Goal: Information Seeking & Learning: Learn about a topic

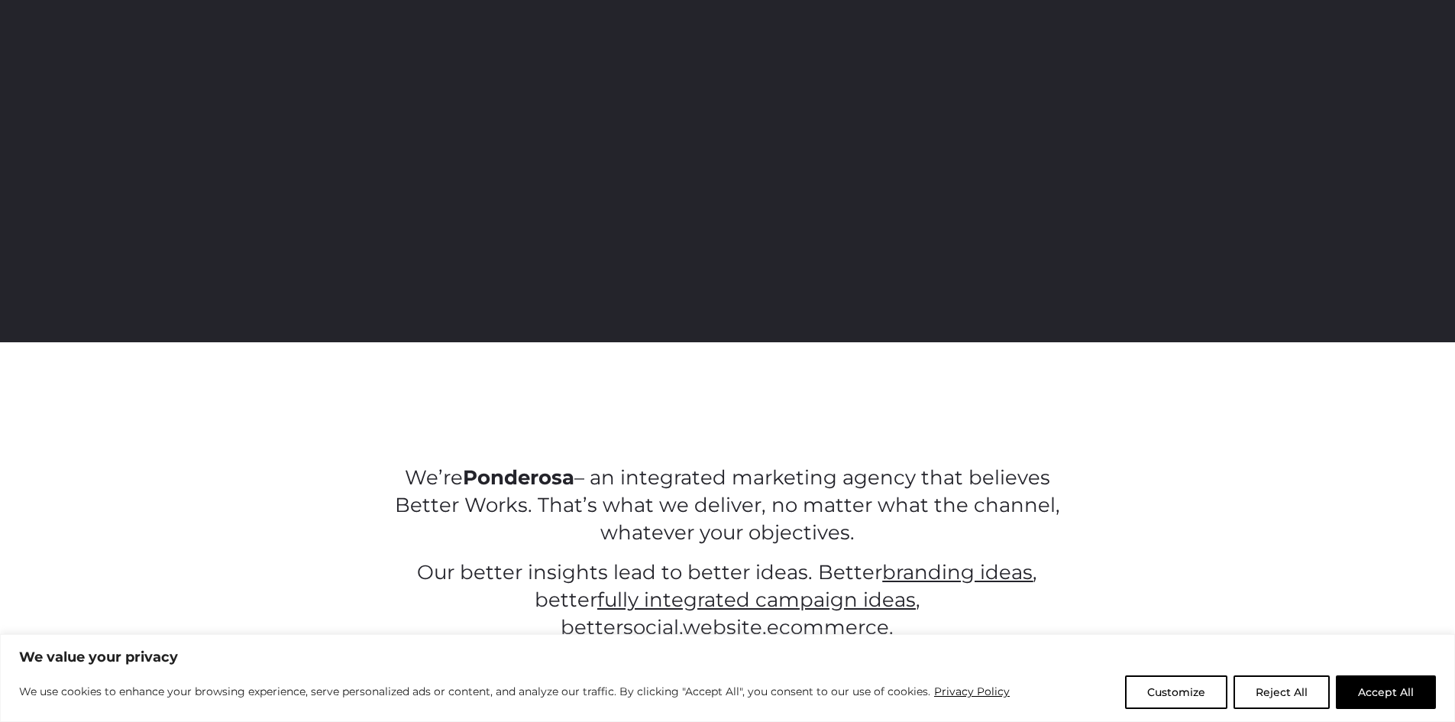
scroll to position [458, 0]
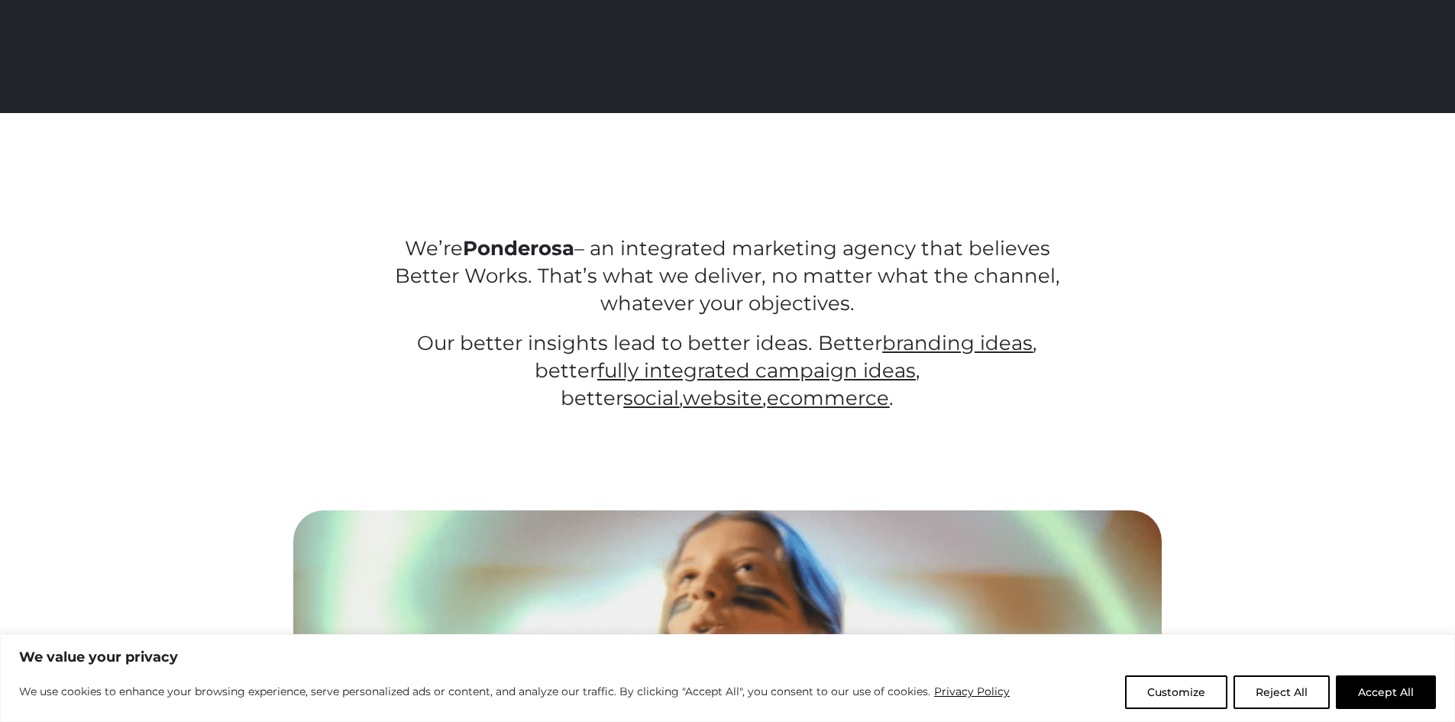
click at [634, 273] on p "We’re Ponderosa – an integrated marketing agency that believes Better Works. Th…" at bounding box center [728, 276] width 690 height 82
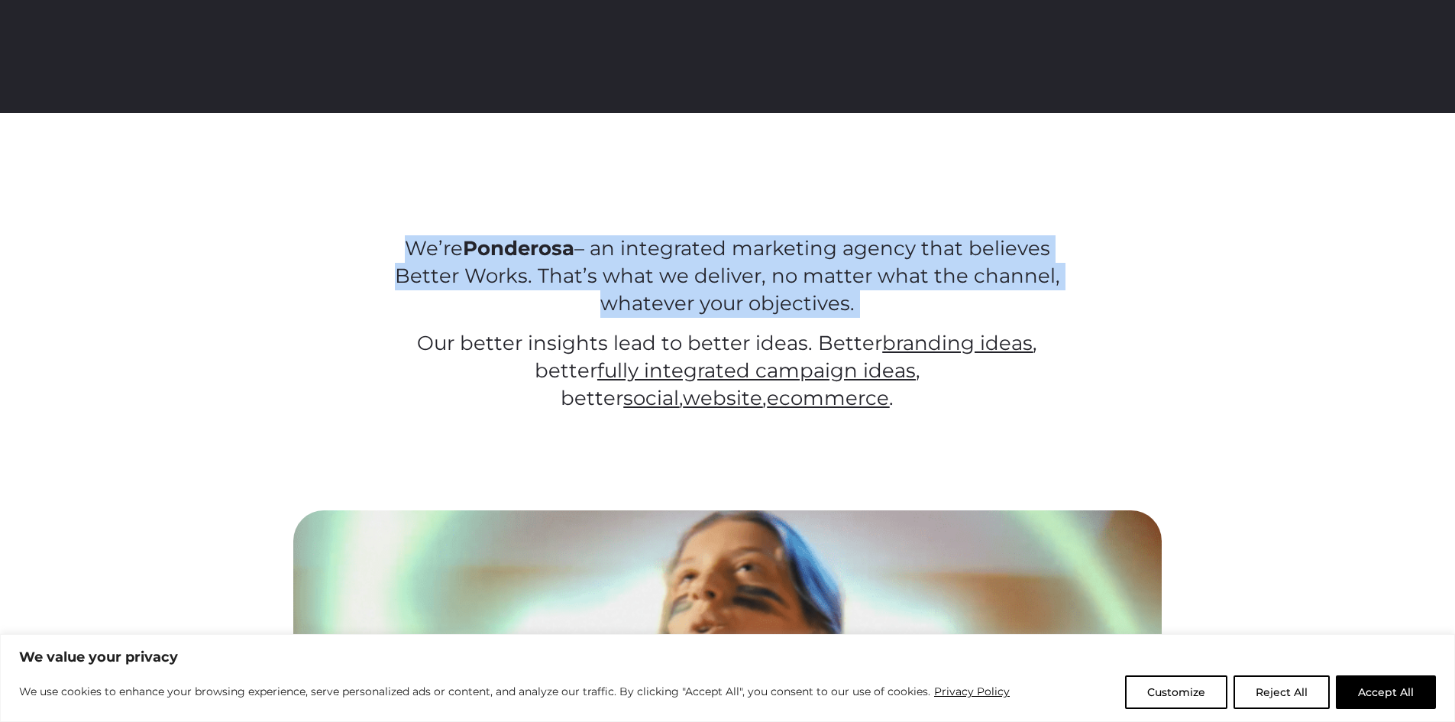
click at [634, 273] on p "We’re Ponderosa – an integrated marketing agency that believes Better Works. Th…" at bounding box center [728, 276] width 690 height 82
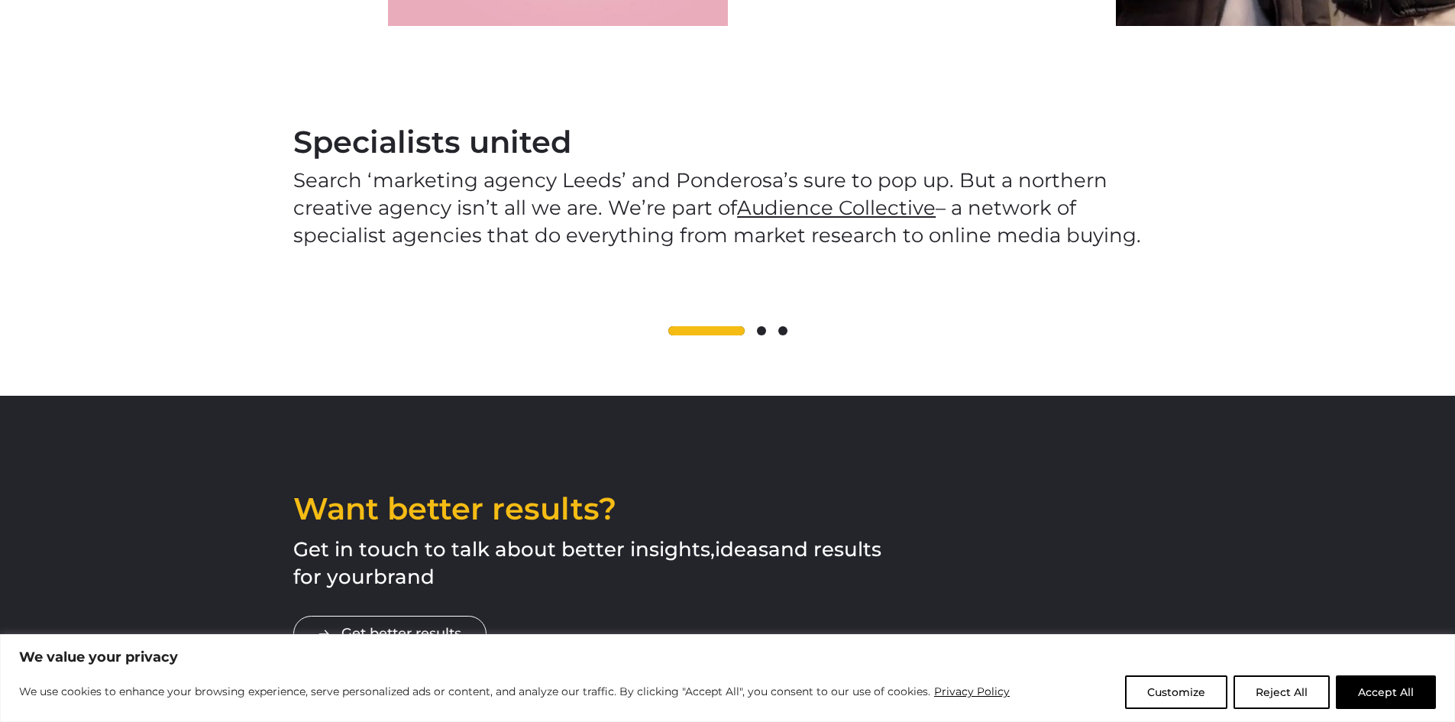
scroll to position [0, 0]
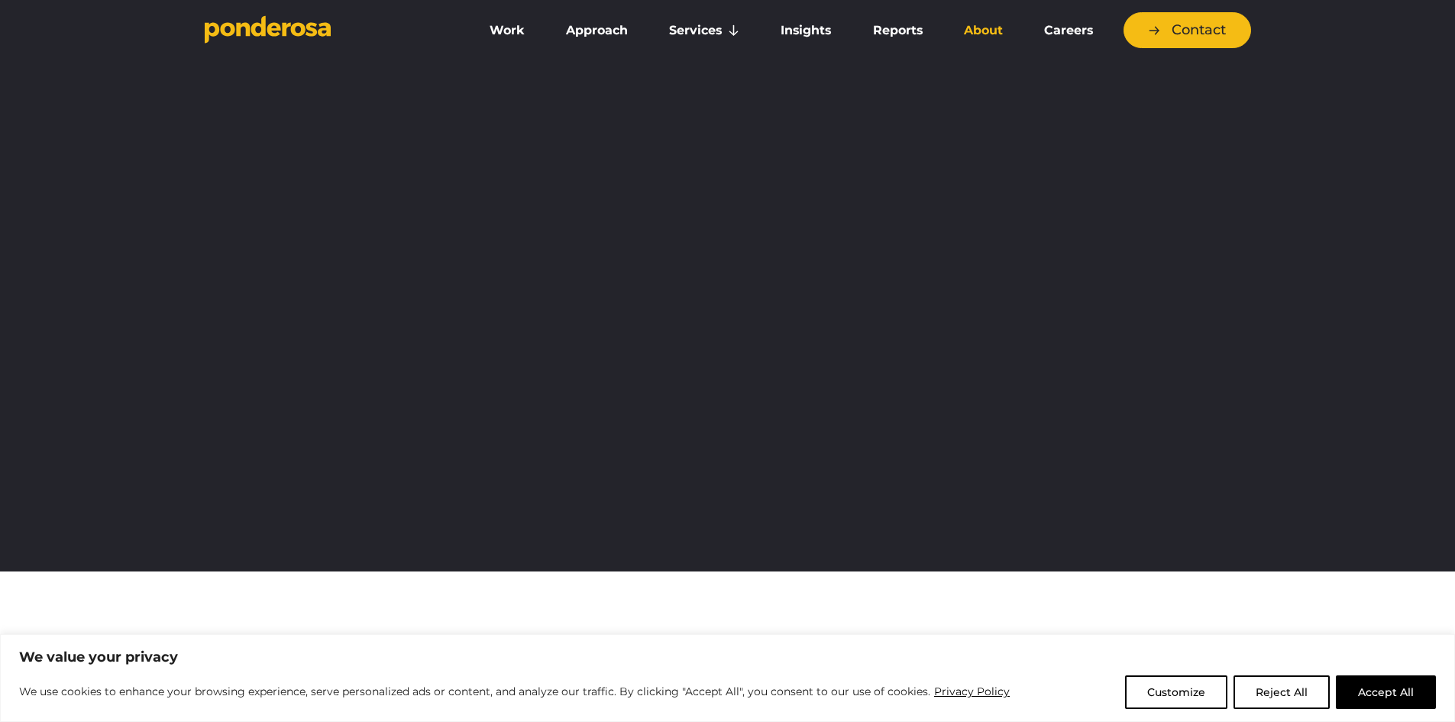
click at [985, 23] on link "About" at bounding box center [983, 31] width 74 height 32
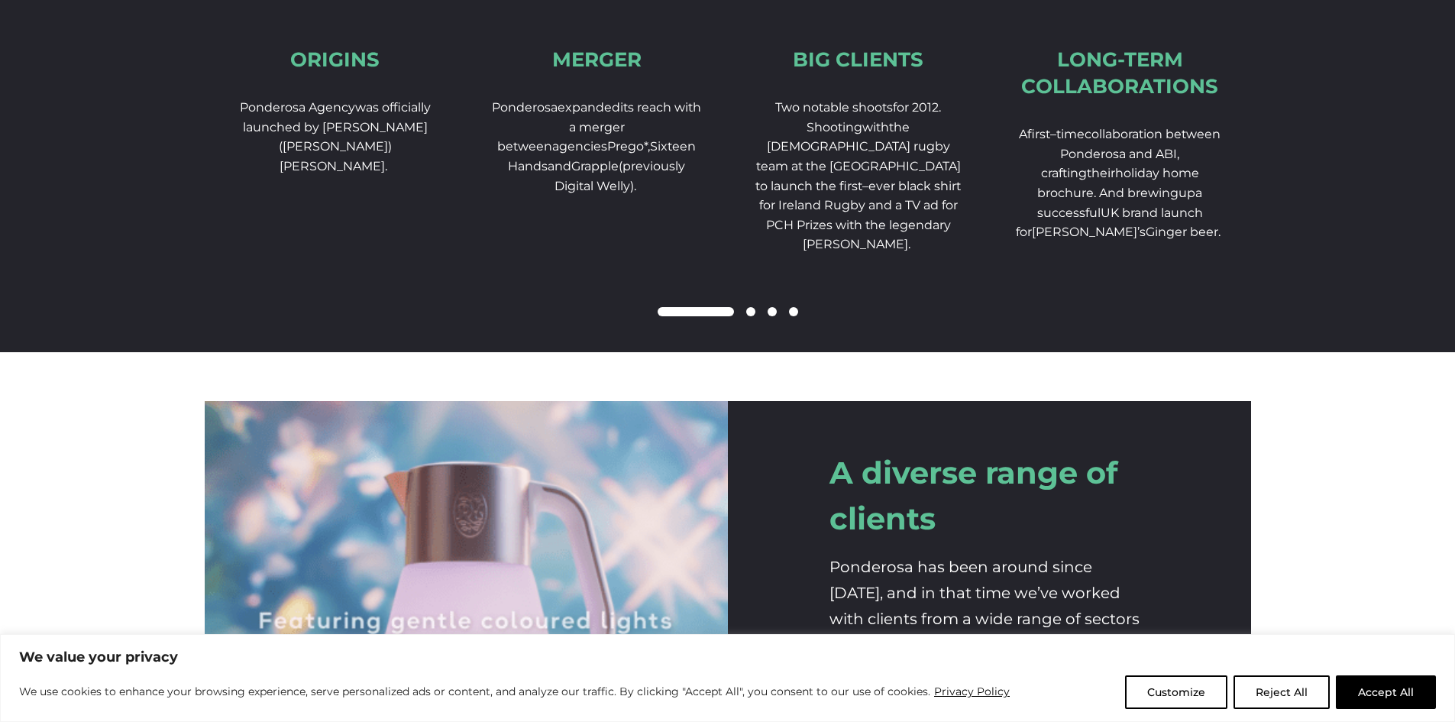
scroll to position [2521, 0]
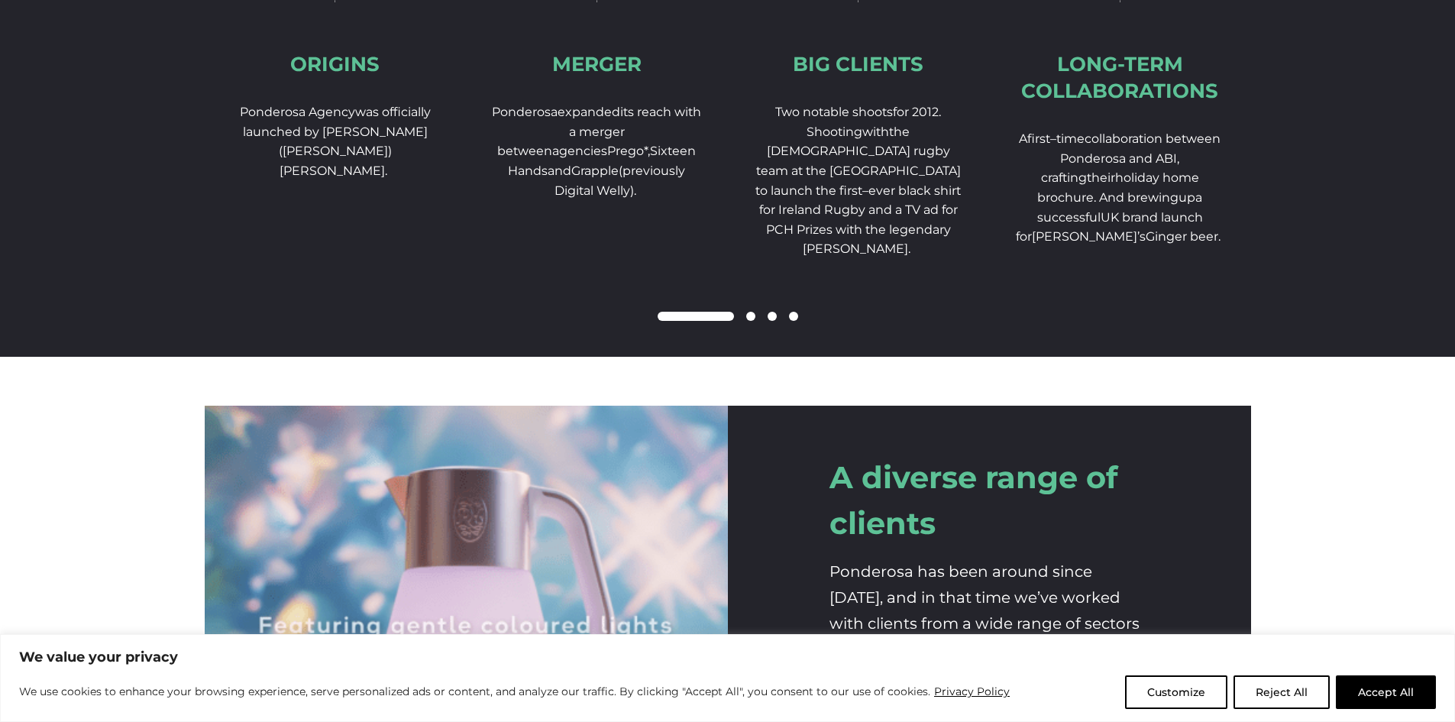
click at [632, 173] on span "Sixteen Hands" at bounding box center [602, 161] width 188 height 34
click at [597, 192] on span "(previously Digital Welly)." at bounding box center [620, 180] width 131 height 34
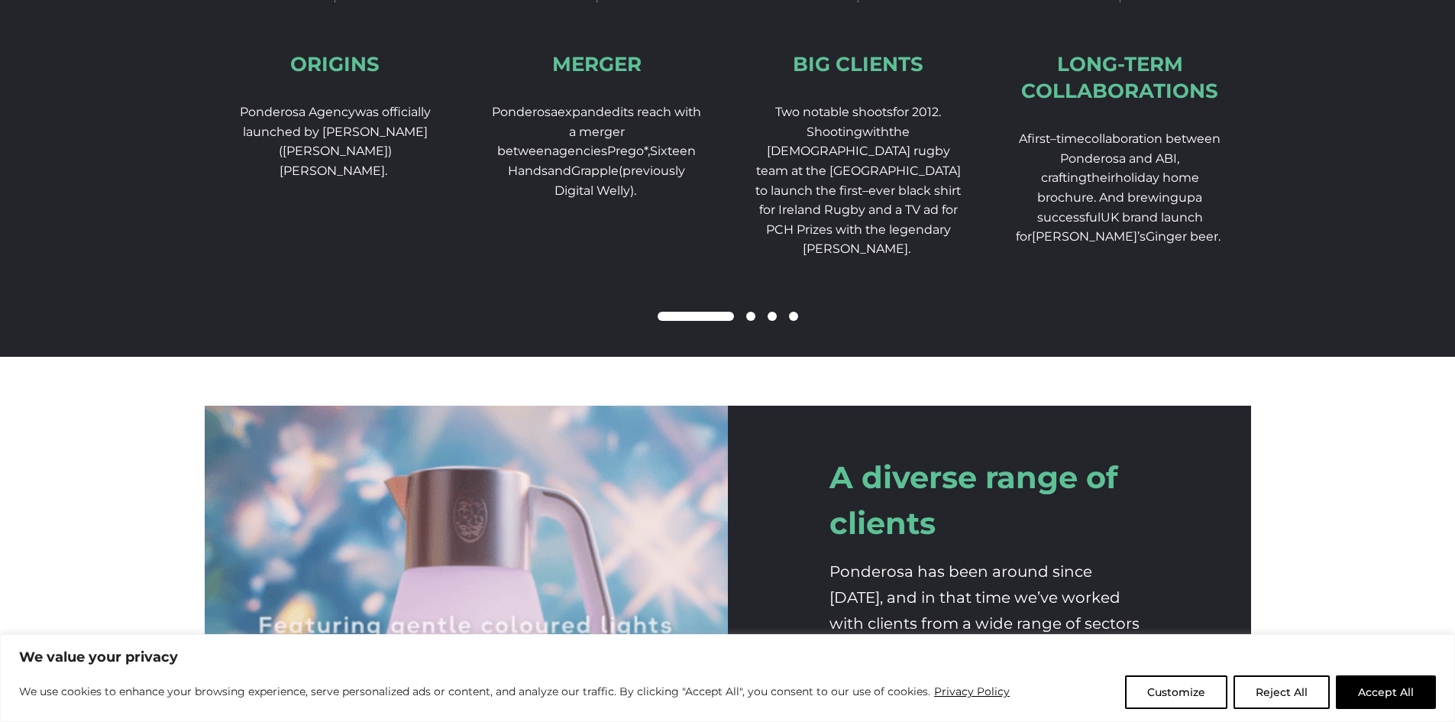
click at [597, 192] on span "(previously Digital Welly)." at bounding box center [620, 180] width 131 height 34
